Goal: Find specific page/section: Find specific page/section

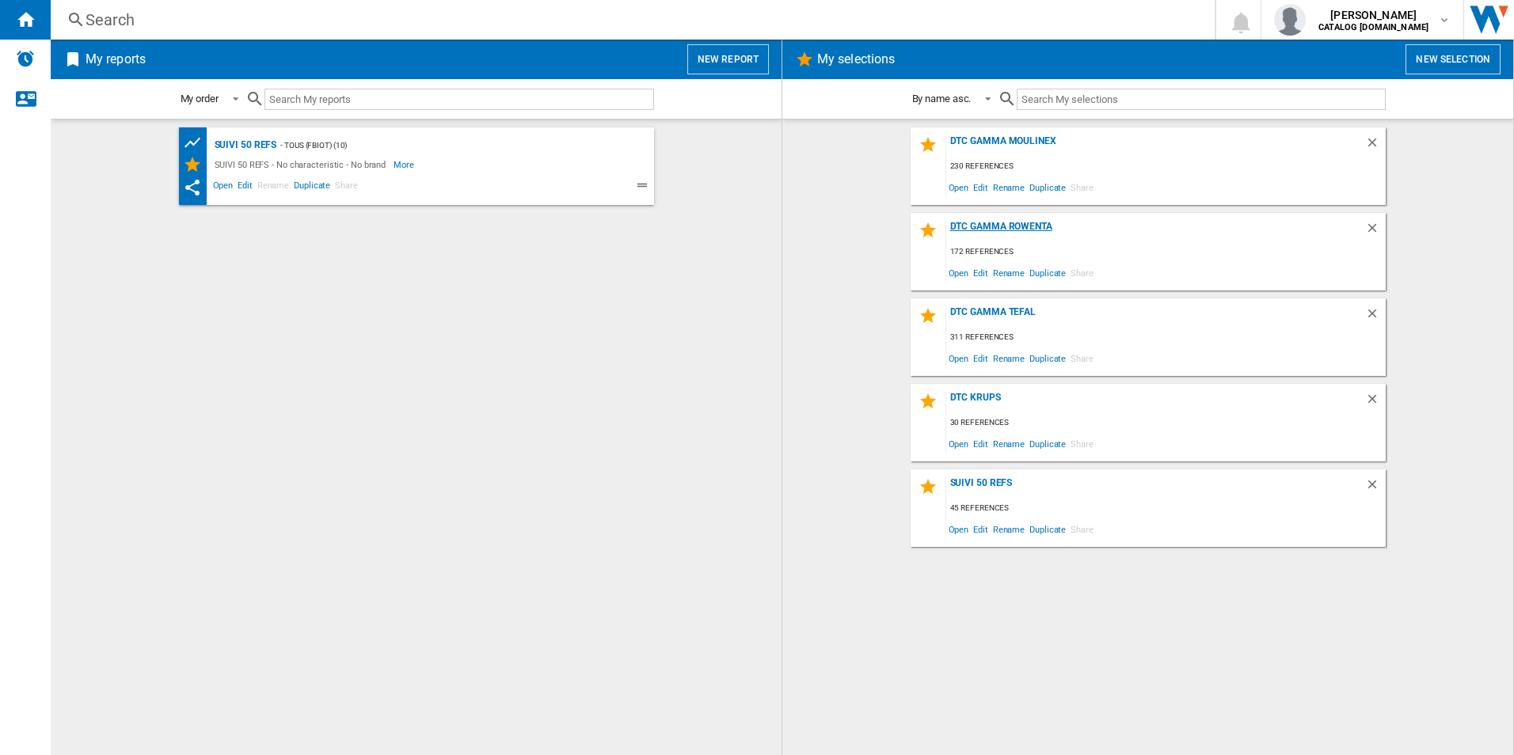
click at [984, 223] on div "DTC Gamma Rowenta" at bounding box center [1155, 231] width 419 height 21
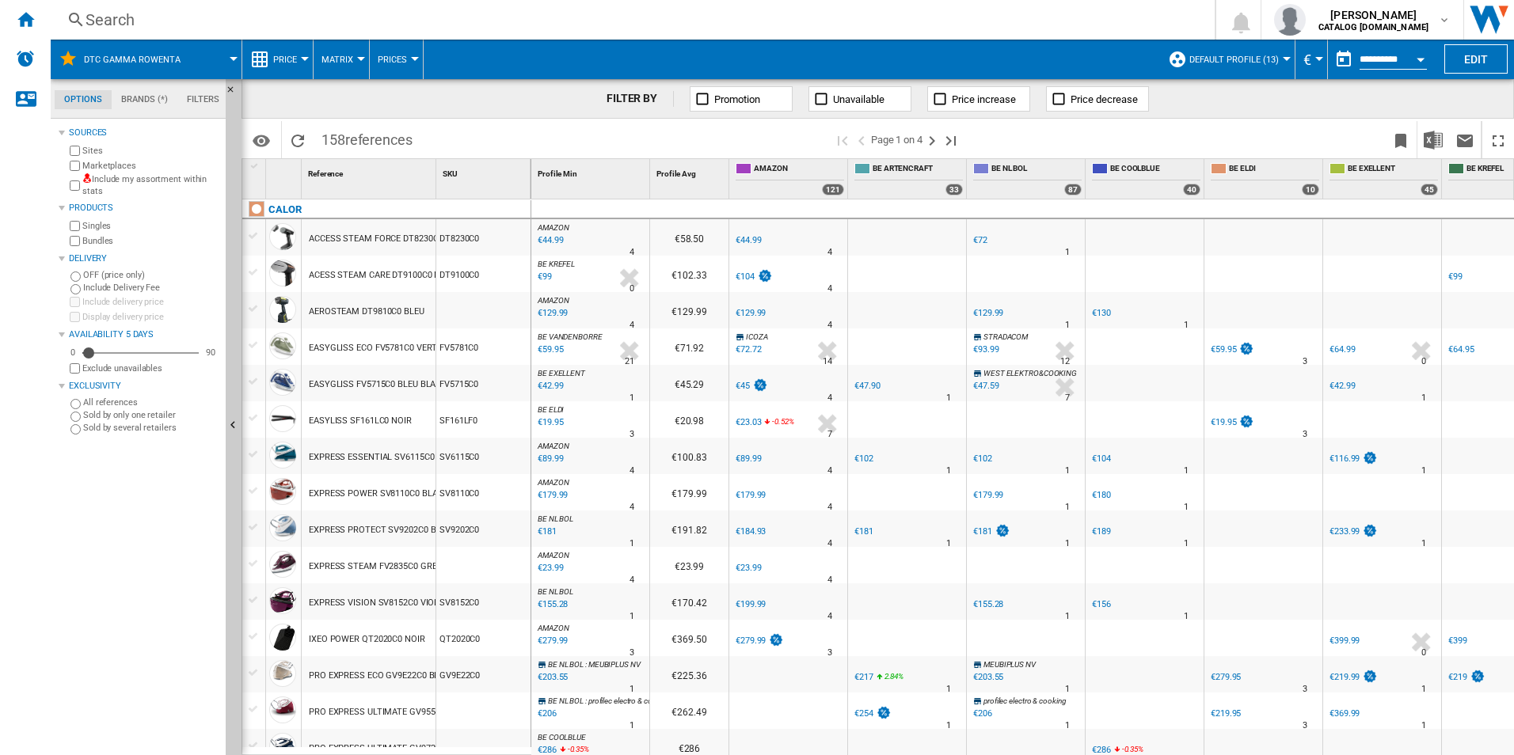
click at [183, 17] on div "Search" at bounding box center [630, 20] width 1088 height 22
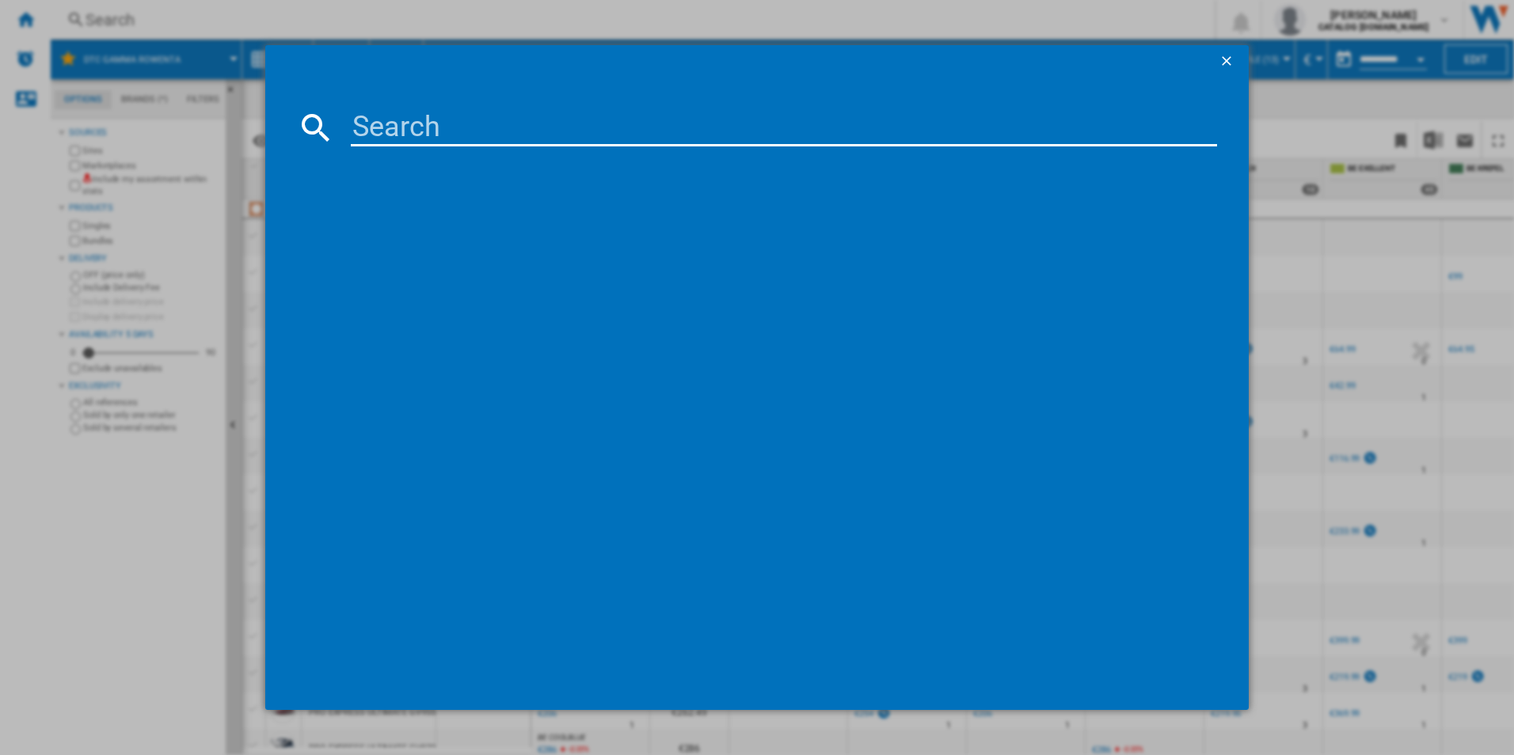
click at [379, 124] on input at bounding box center [784, 127] width 867 height 38
paste input "SV8152"
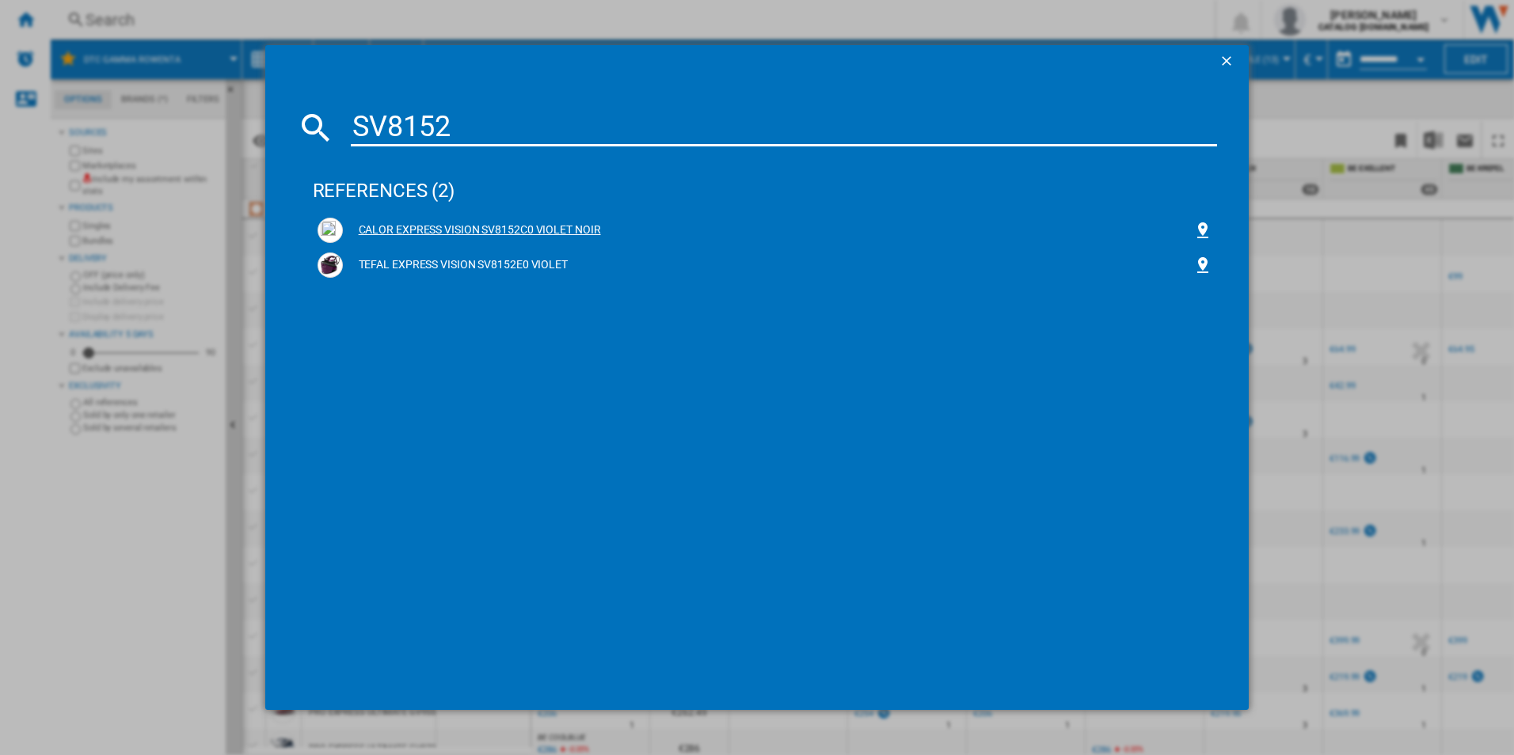
type input "SV8152"
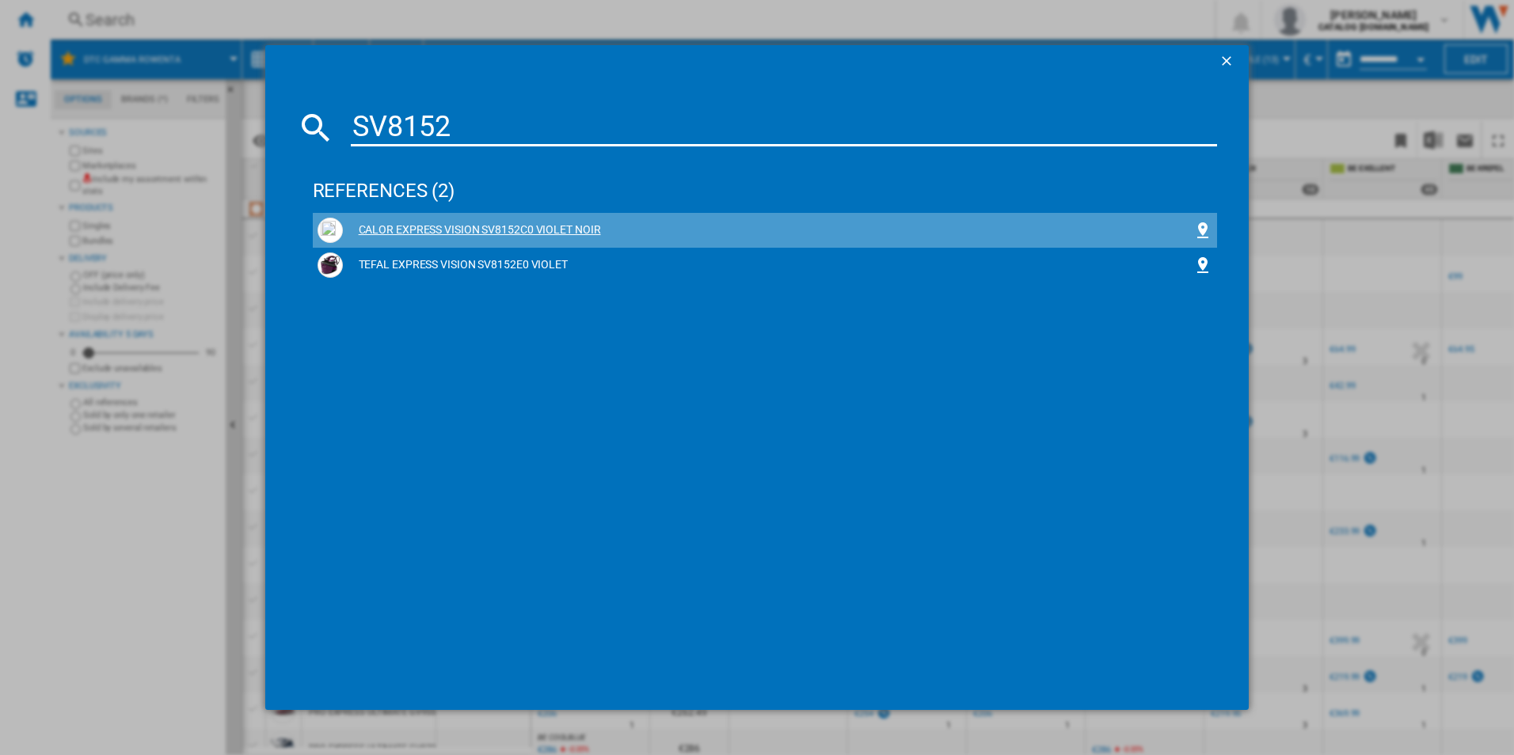
click at [394, 228] on div "CALOR EXPRESS VISION SV8152C0 VIOLET NOIR" at bounding box center [768, 231] width 851 height 16
